Goal: Task Accomplishment & Management: Use online tool/utility

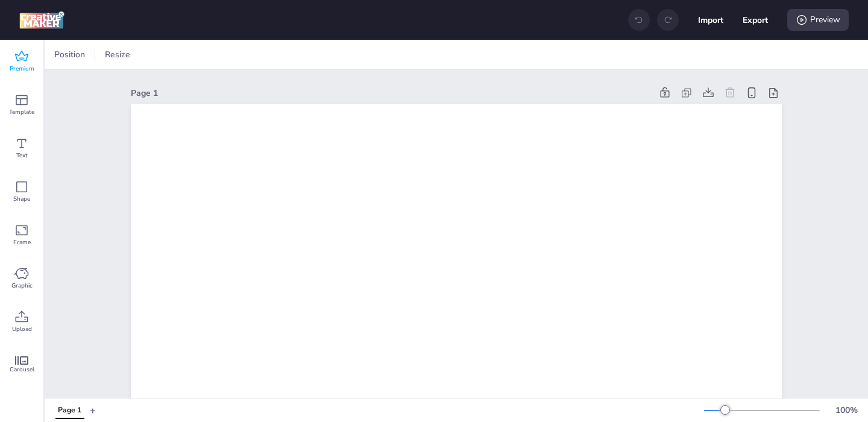
click at [14, 76] on div "Premium" at bounding box center [21, 61] width 43 height 43
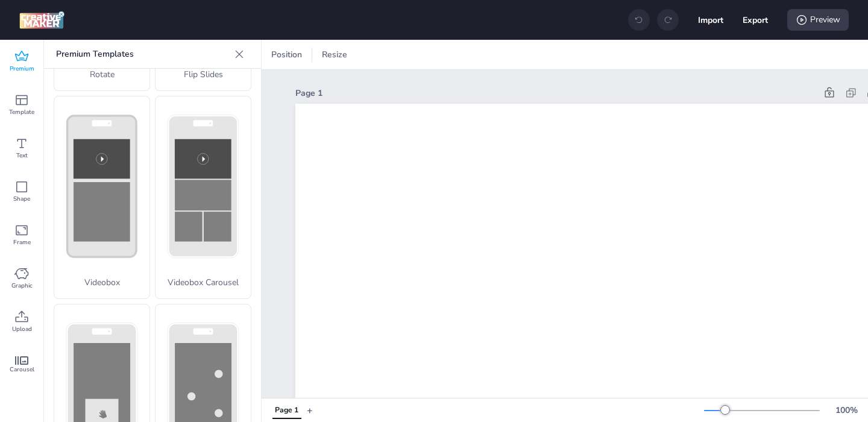
scroll to position [403, 0]
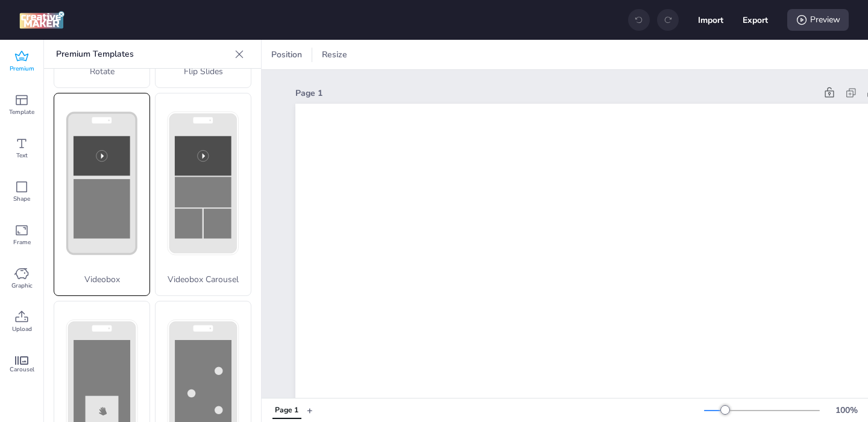
click at [106, 280] on p "Videobox" at bounding box center [101, 279] width 95 height 13
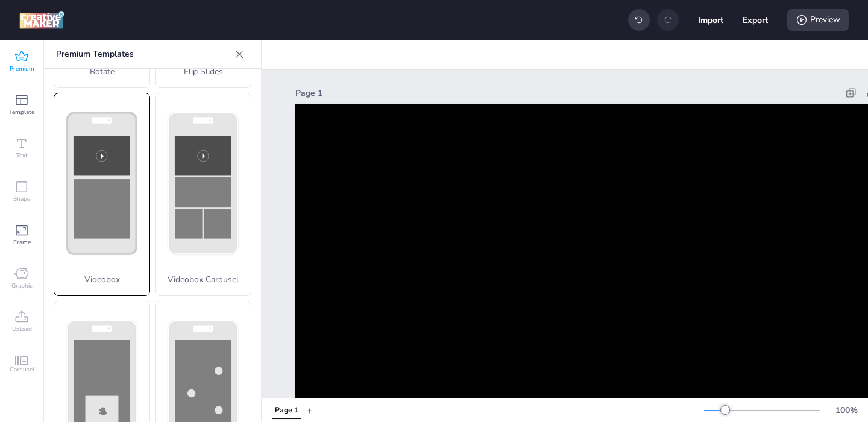
click at [106, 273] on p "Videobox" at bounding box center [101, 279] width 95 height 13
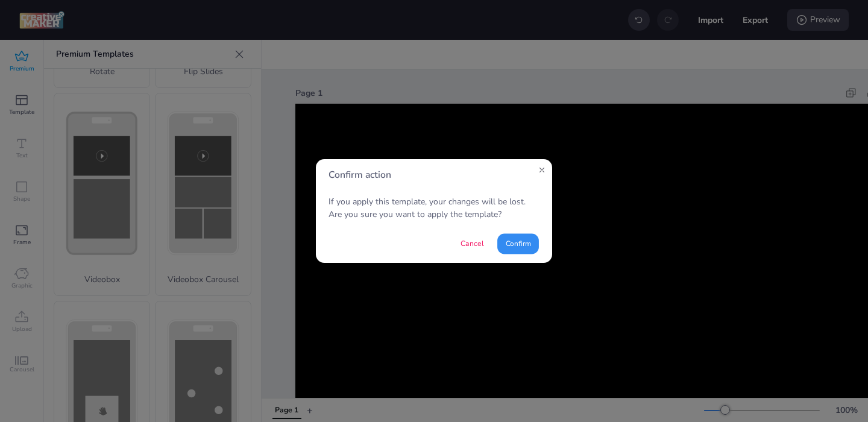
click at [522, 249] on button "Confirm" at bounding box center [519, 243] width 42 height 21
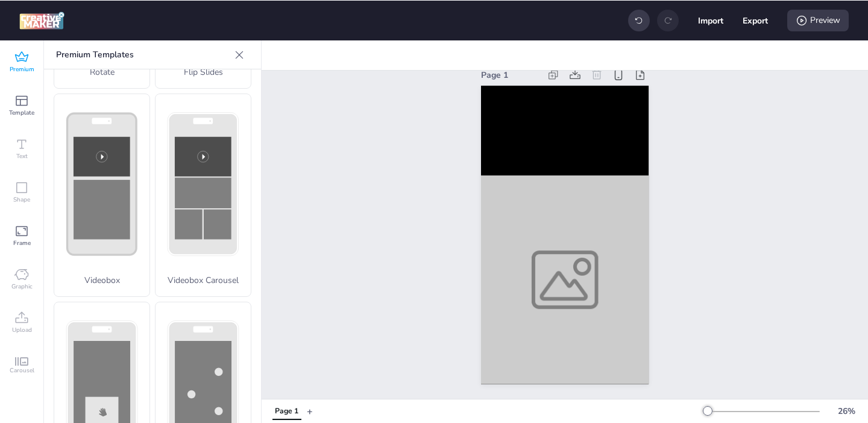
scroll to position [13, 0]
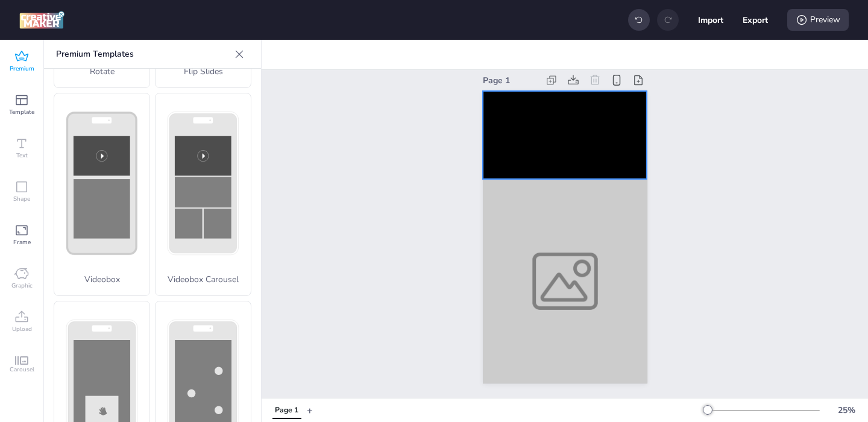
click at [545, 128] on video at bounding box center [565, 135] width 165 height 88
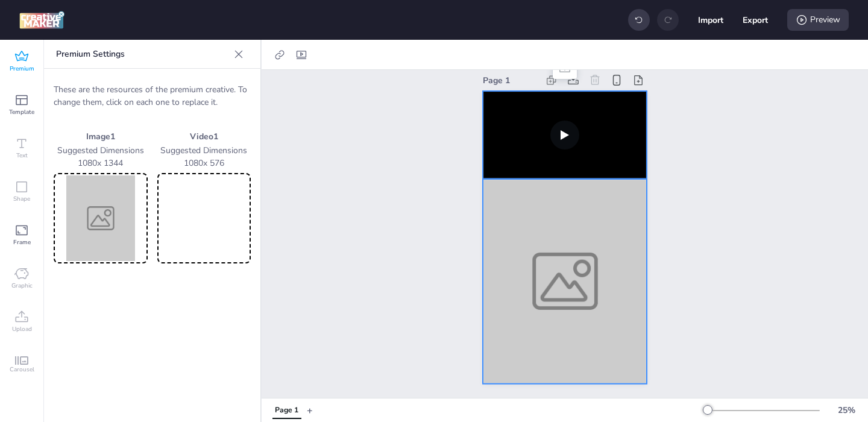
click at [546, 247] on div at bounding box center [565, 281] width 165 height 205
click at [197, 220] on video at bounding box center [204, 218] width 89 height 86
click at [89, 233] on img at bounding box center [100, 218] width 89 height 86
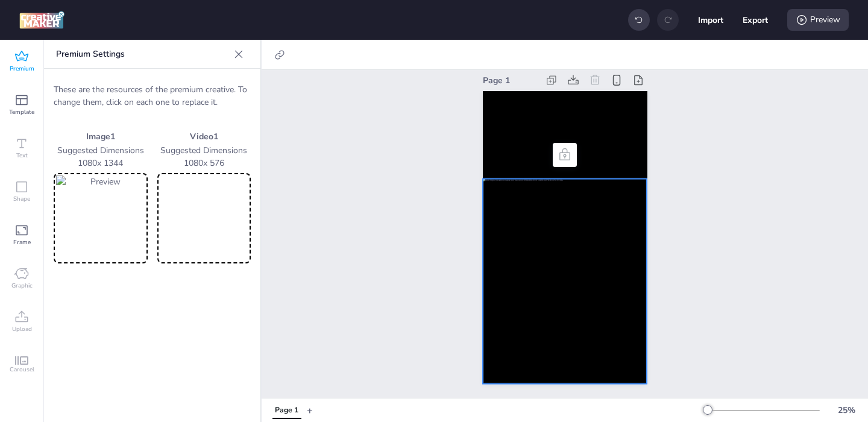
click at [101, 218] on img at bounding box center [100, 218] width 89 height 86
click at [488, 249] on div at bounding box center [565, 281] width 165 height 205
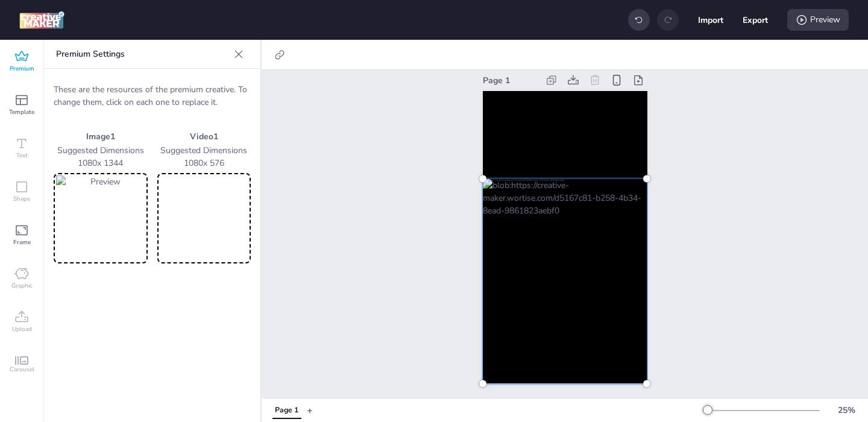
click at [175, 227] on video at bounding box center [204, 218] width 89 height 86
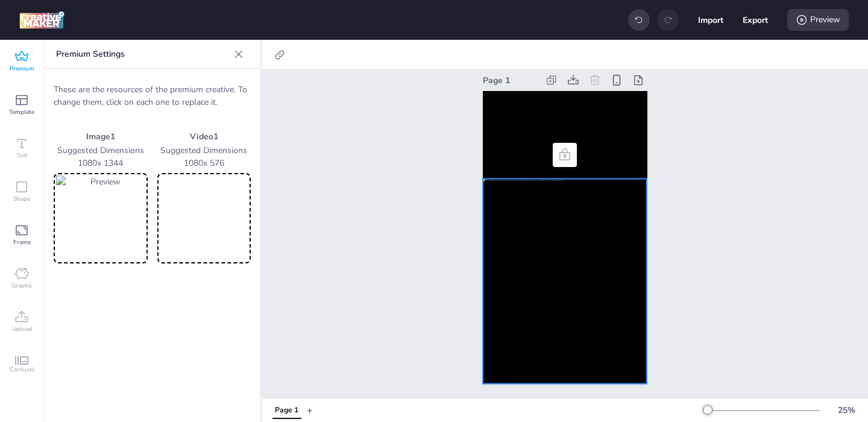
click at [189, 214] on video at bounding box center [204, 218] width 89 height 86
click at [519, 134] on video at bounding box center [565, 135] width 165 height 88
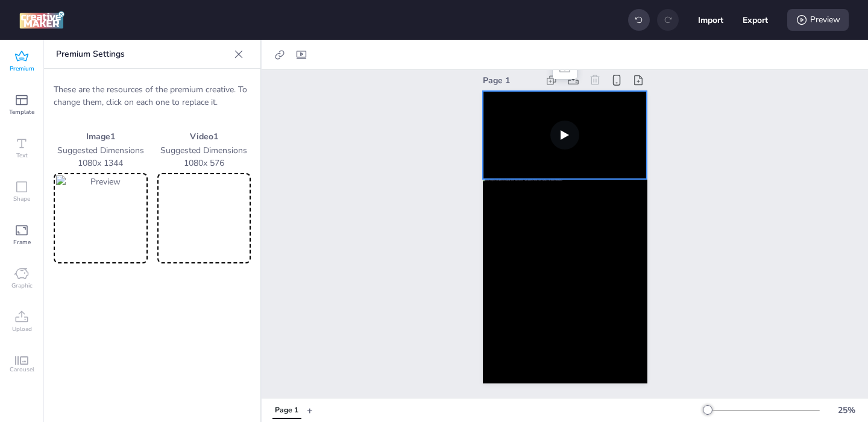
click at [204, 228] on video at bounding box center [204, 218] width 89 height 86
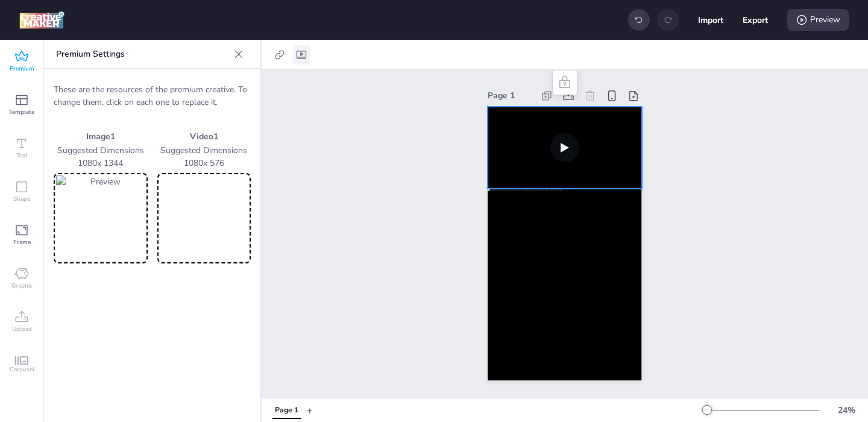
click at [301, 55] on icon at bounding box center [302, 55] width 10 height 8
select select "contain"
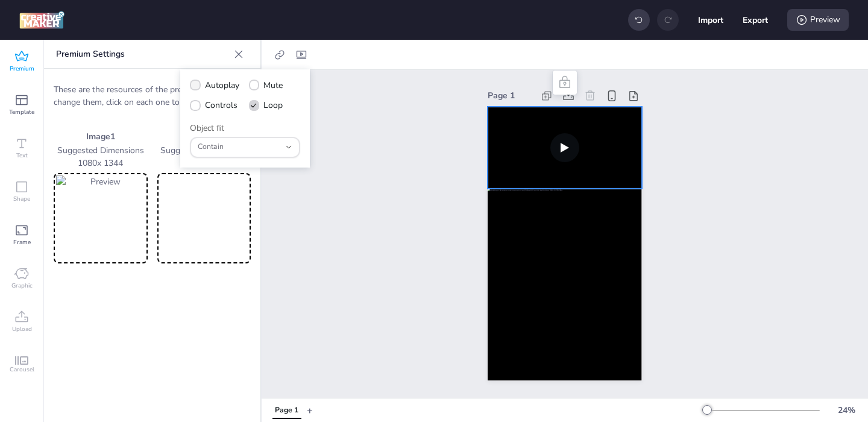
click at [197, 86] on icon at bounding box center [195, 85] width 8 height 7
click at [197, 86] on input "Autoplay" at bounding box center [193, 90] width 8 height 8
checkbox input "true"
click at [194, 104] on icon at bounding box center [195, 106] width 8 height 7
click at [194, 106] on input "Controls" at bounding box center [193, 110] width 8 height 8
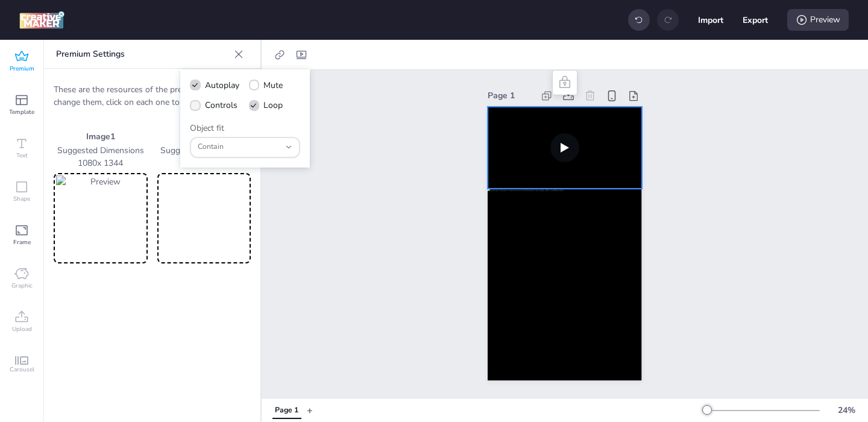
checkbox input "true"
click at [367, 129] on div "Page 1" at bounding box center [565, 234] width 607 height 328
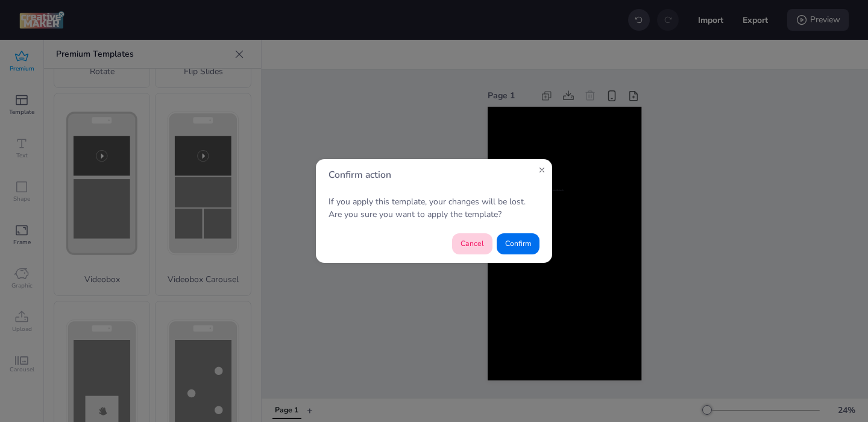
click at [475, 245] on button "Cancel" at bounding box center [472, 243] width 40 height 21
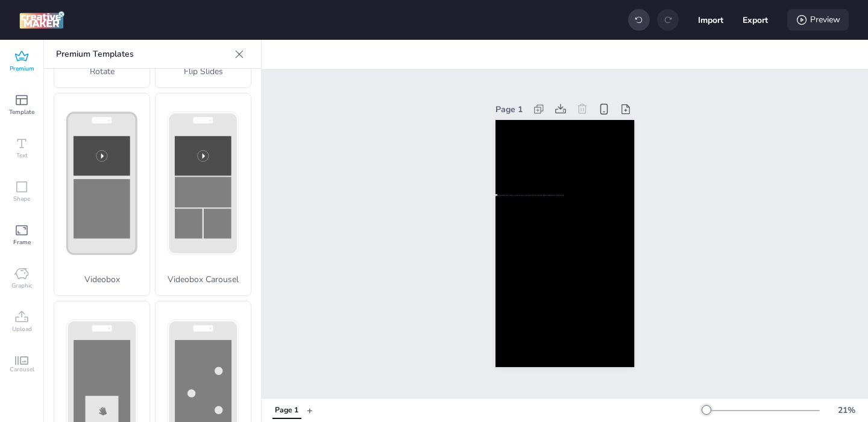
click at [836, 26] on div "Preview" at bounding box center [819, 20] width 62 height 22
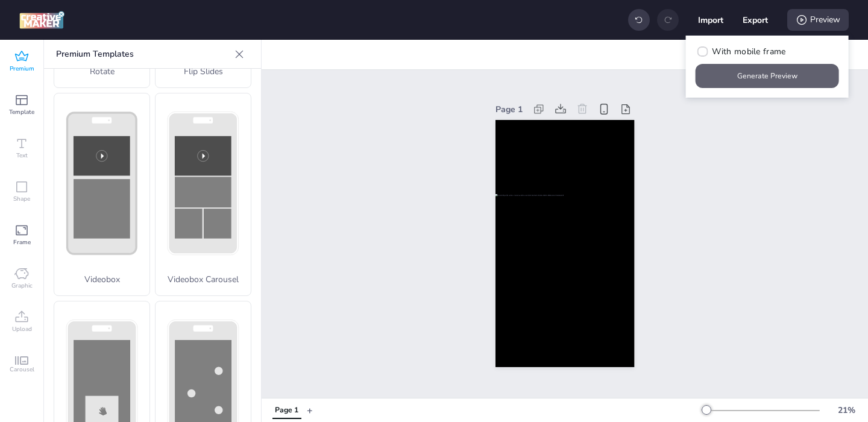
click at [760, 80] on button "Generate Preview" at bounding box center [768, 76] width 144 height 24
click at [736, 78] on button "Generate Preview" at bounding box center [768, 76] width 144 height 24
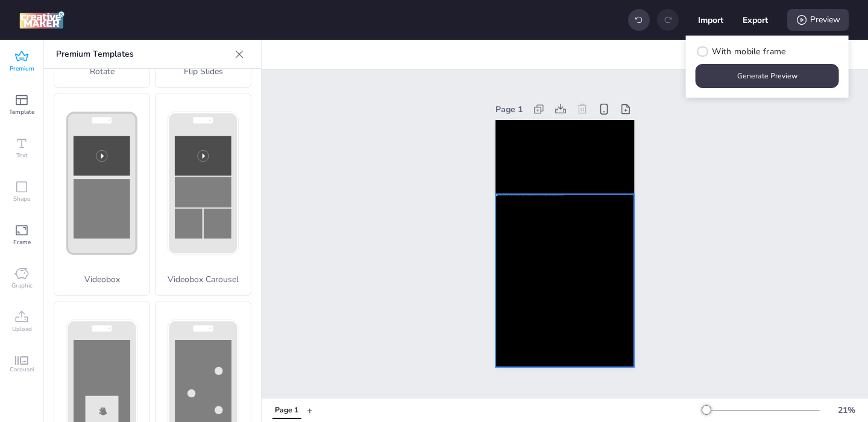
click at [547, 271] on div at bounding box center [565, 280] width 139 height 173
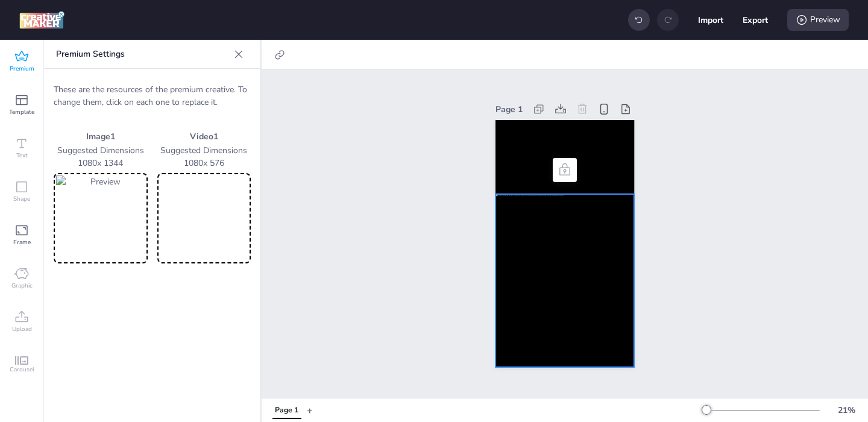
click at [93, 230] on img at bounding box center [100, 218] width 89 height 86
click at [80, 215] on img at bounding box center [100, 218] width 89 height 86
click at [113, 229] on img at bounding box center [100, 218] width 89 height 86
click at [406, 270] on div "Page 1" at bounding box center [565, 234] width 607 height 328
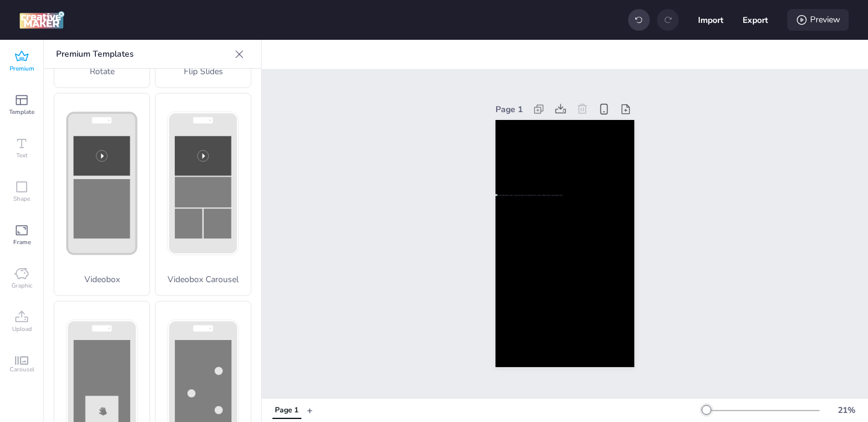
click at [806, 21] on icon at bounding box center [802, 20] width 12 height 12
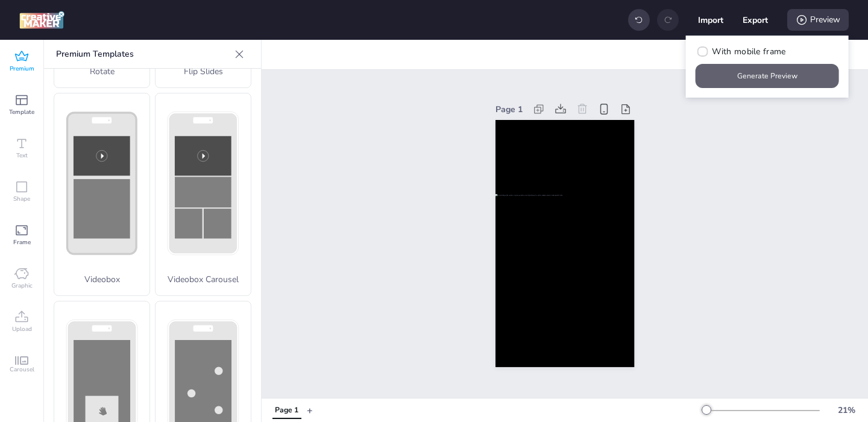
click at [772, 72] on button "Generate Preview" at bounding box center [768, 76] width 144 height 24
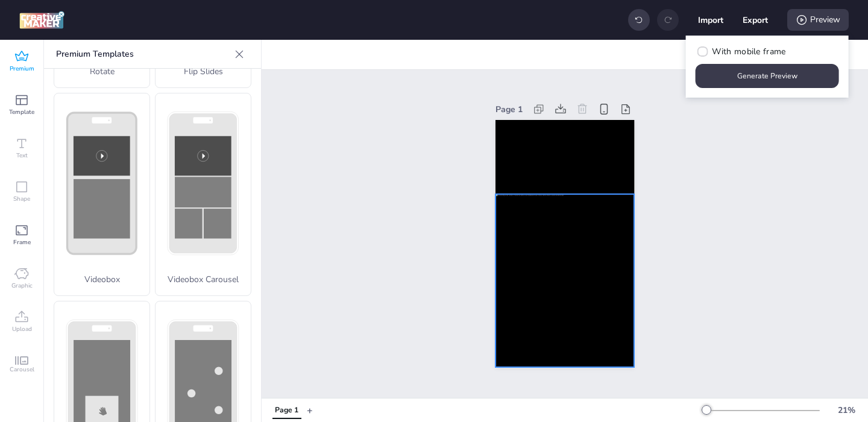
click at [577, 274] on div at bounding box center [565, 280] width 139 height 173
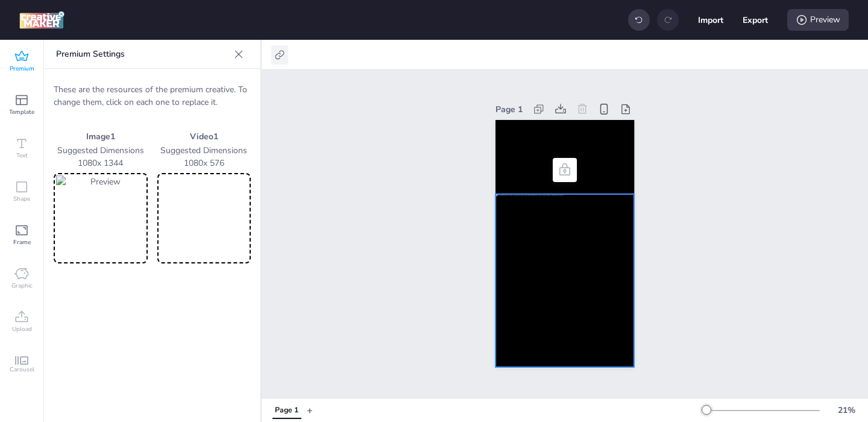
click at [279, 57] on icon at bounding box center [280, 55] width 12 height 12
click at [159, 86] on icon at bounding box center [158, 85] width 8 height 6
click at [159, 86] on input "Activate hyperlink" at bounding box center [157, 90] width 8 height 8
checkbox input "true"
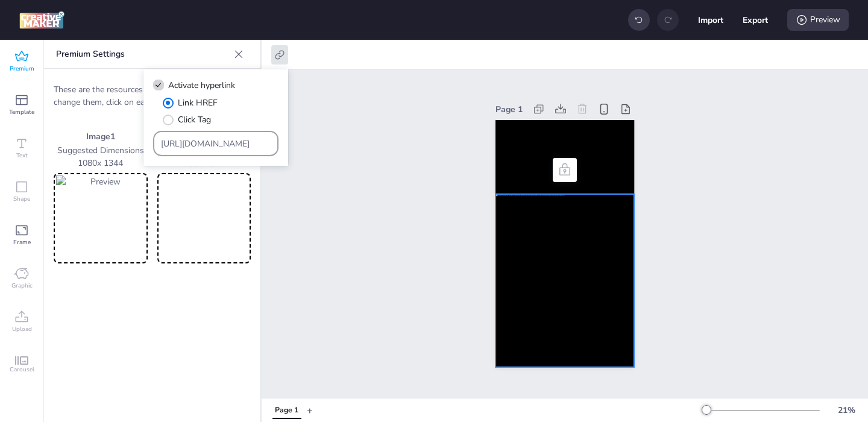
click at [207, 144] on input "[URL][DOMAIN_NAME]" at bounding box center [216, 143] width 110 height 13
paste input "[DOMAIN_NAME][URL]"
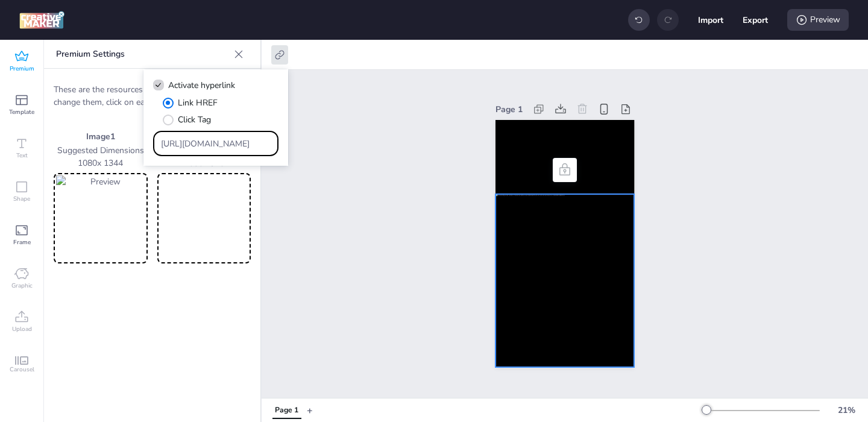
type input "[URL][DOMAIN_NAME]"
click at [754, 21] on button "Export" at bounding box center [755, 19] width 25 height 25
select select "html"
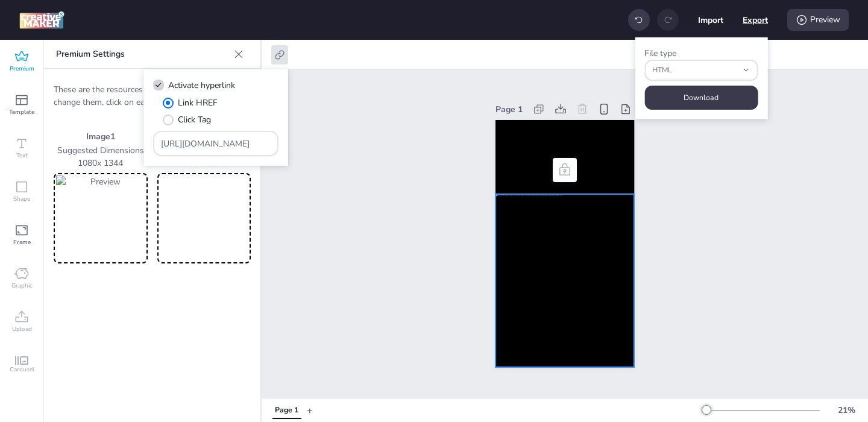
scroll to position [0, 0]
click at [703, 103] on button "Download" at bounding box center [701, 98] width 110 height 24
click at [201, 142] on input "[URL][DOMAIN_NAME]" at bounding box center [216, 143] width 110 height 13
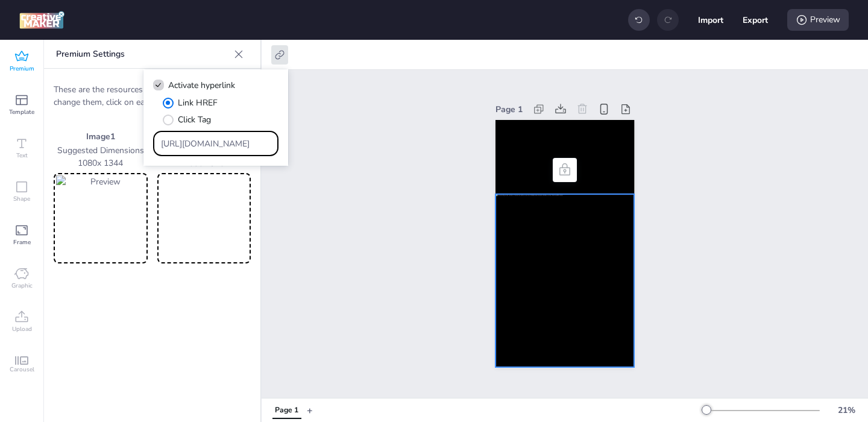
click at [201, 142] on input "[URL][DOMAIN_NAME]" at bounding box center [216, 143] width 110 height 13
paste input "[DOMAIN_NAME][URL]"
type input "[URL][DOMAIN_NAME]"
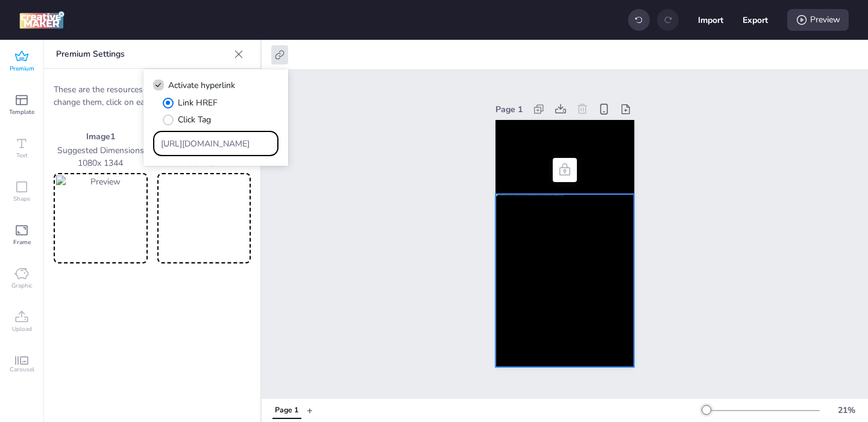
click at [333, 223] on div "Page 1" at bounding box center [565, 234] width 607 height 328
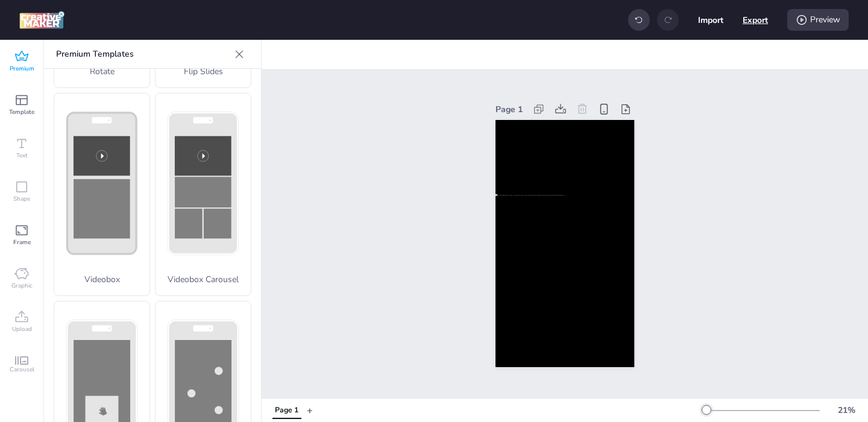
click at [754, 25] on button "Export" at bounding box center [755, 19] width 25 height 25
select select "html"
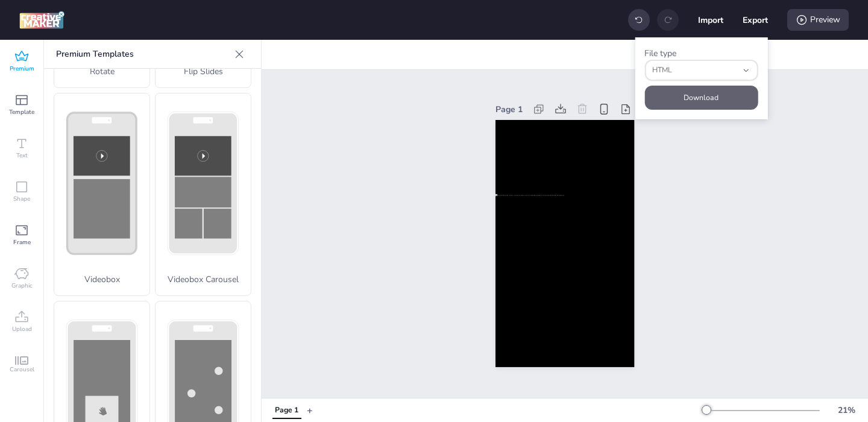
click at [667, 99] on button "Download" at bounding box center [701, 98] width 113 height 24
